Goal: Navigation & Orientation: Find specific page/section

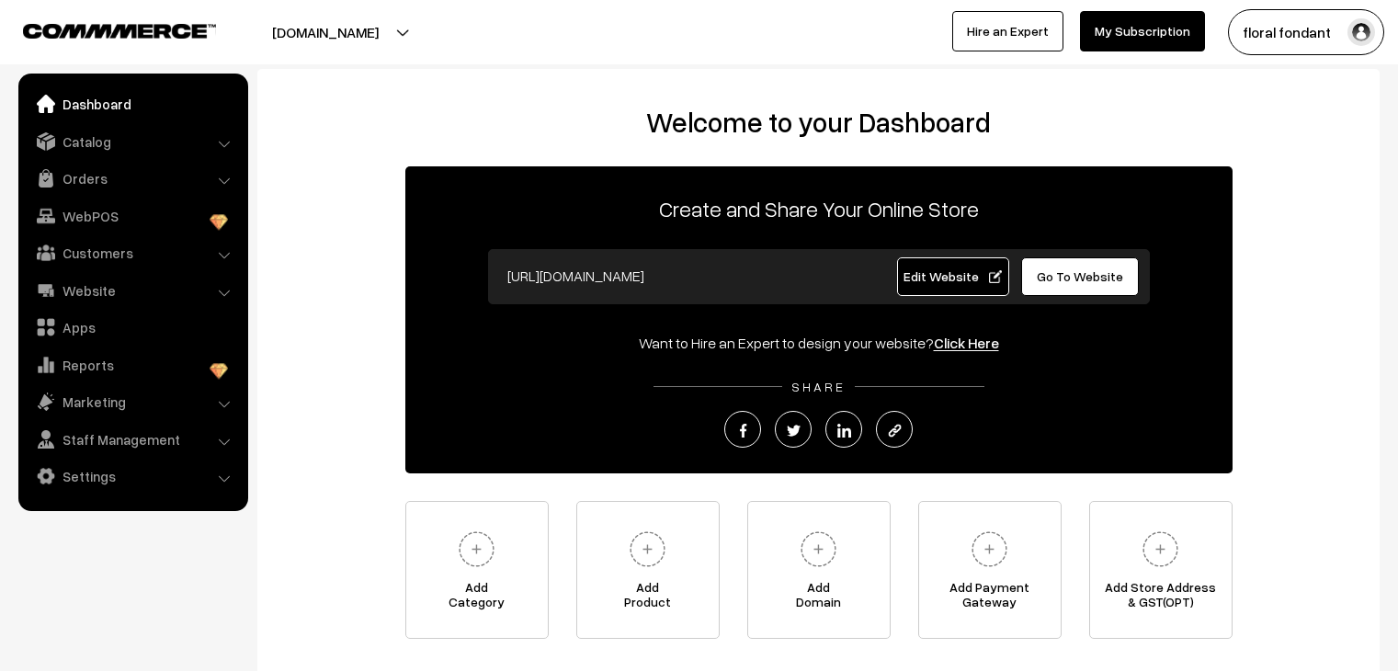
click at [151, 175] on link "Orders" at bounding box center [132, 178] width 219 height 33
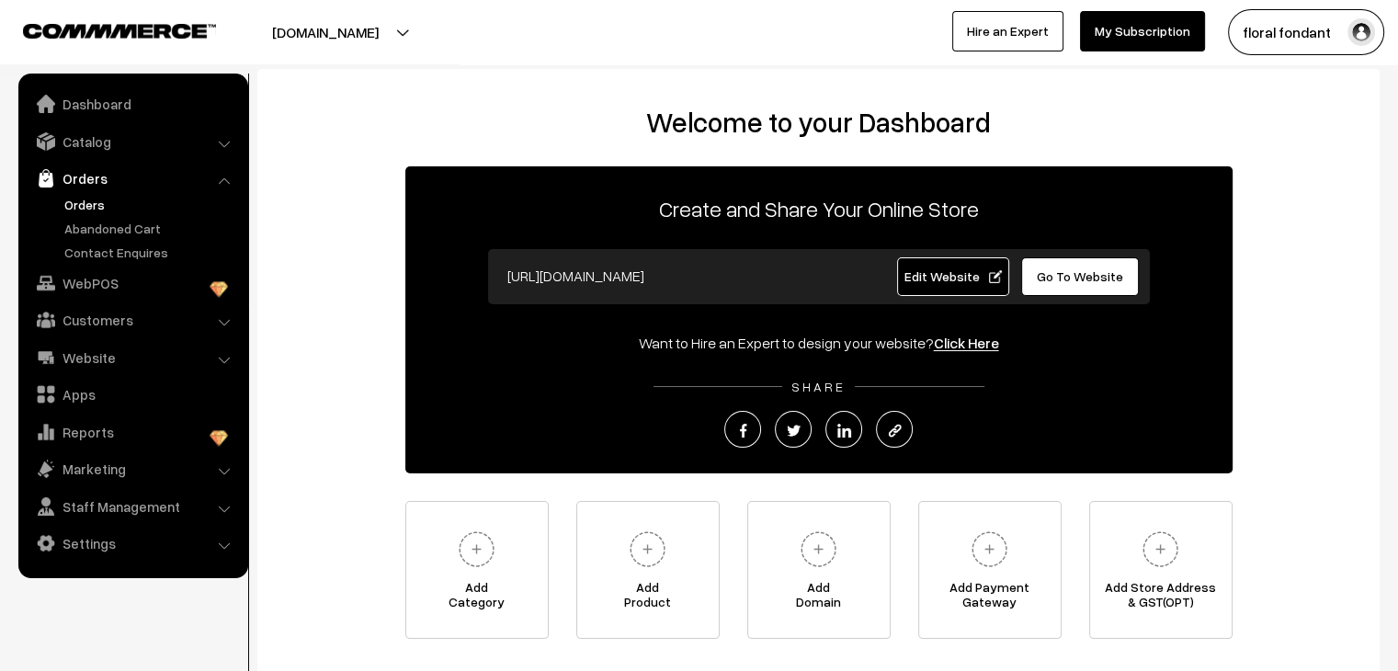
click at [99, 209] on link "Orders" at bounding box center [151, 204] width 182 height 19
